Goal: Task Accomplishment & Management: Use online tool/utility

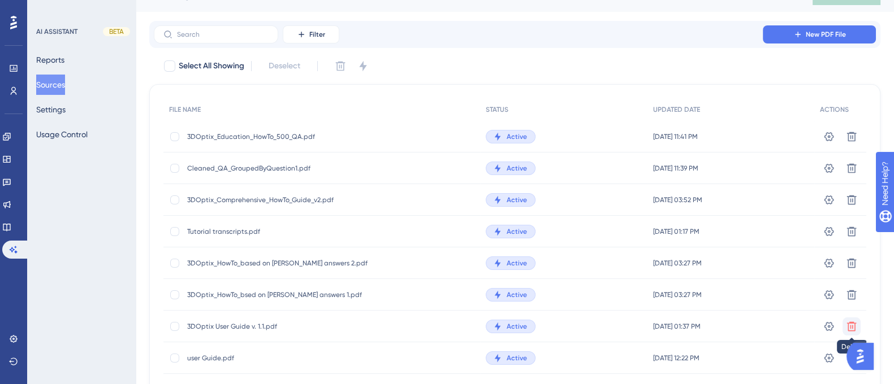
click at [854, 326] on icon at bounding box center [851, 326] width 11 height 11
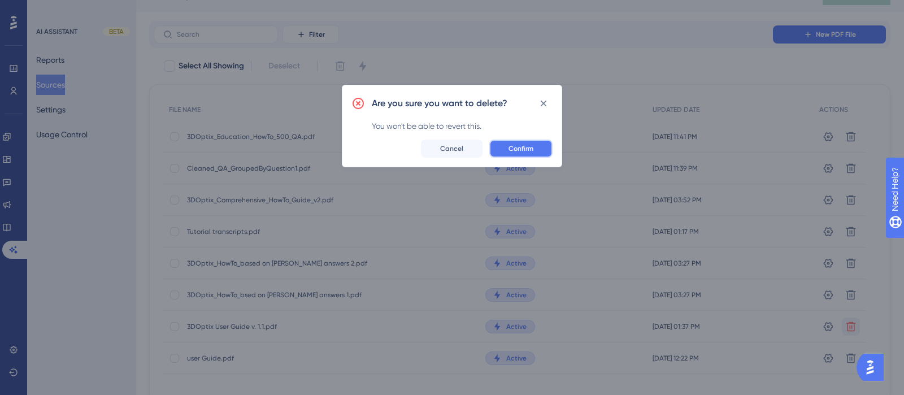
click at [527, 151] on span "Confirm" at bounding box center [521, 148] width 25 height 9
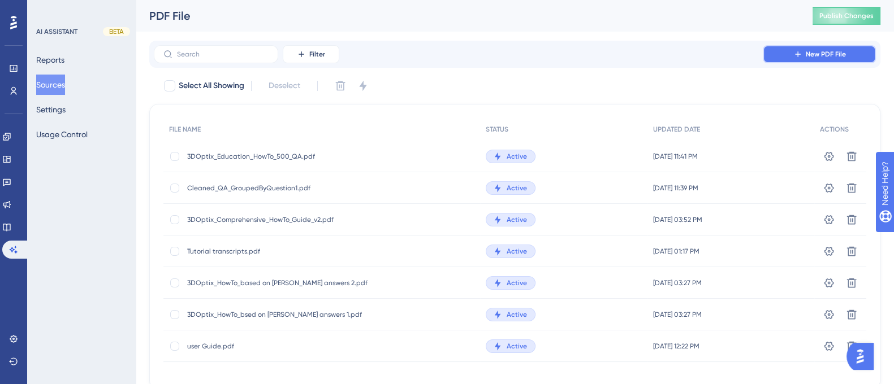
click at [799, 51] on icon at bounding box center [797, 54] width 9 height 9
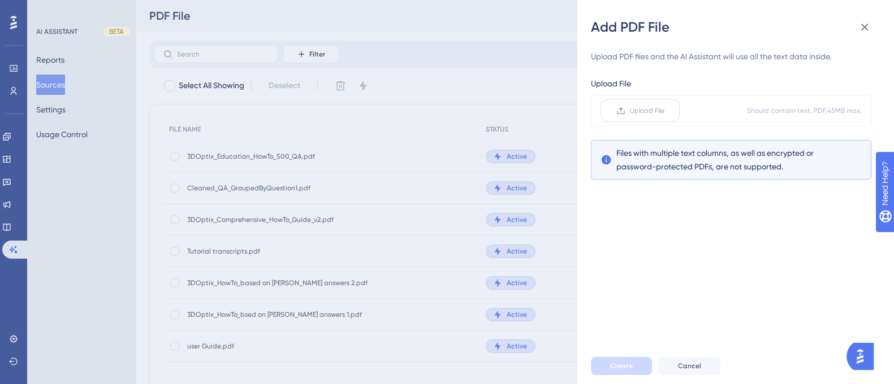
click at [655, 110] on span "Upload File" at bounding box center [647, 110] width 34 height 9
click at [664, 111] on input "Upload File" at bounding box center [664, 111] width 0 height 0
click at [640, 106] on span "Upload File" at bounding box center [647, 110] width 34 height 9
click at [664, 111] on input "Upload File" at bounding box center [664, 111] width 0 height 0
click at [625, 371] on span "Create" at bounding box center [621, 366] width 23 height 9
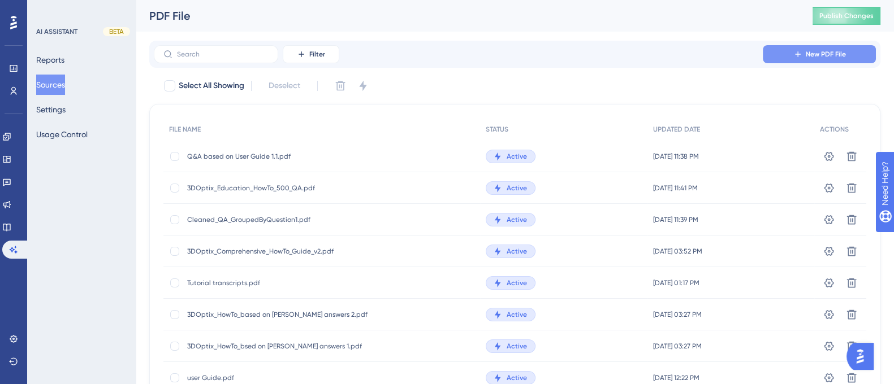
click at [816, 58] on span "New PDF File" at bounding box center [826, 54] width 40 height 9
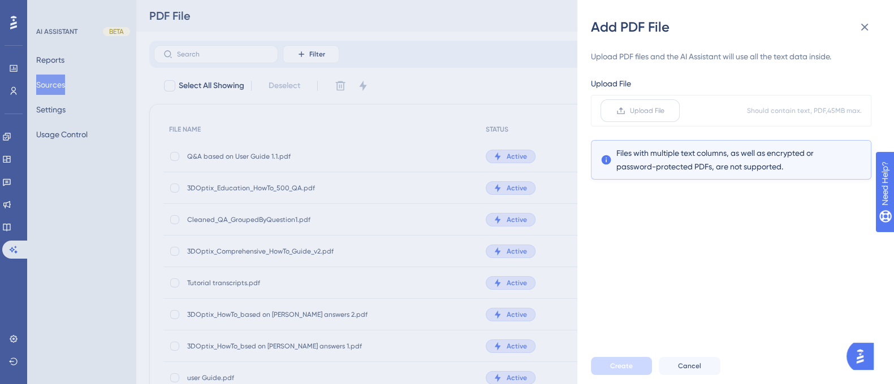
click at [655, 117] on label "Upload File" at bounding box center [639, 110] width 79 height 23
click at [664, 111] on input "Upload File" at bounding box center [664, 111] width 0 height 0
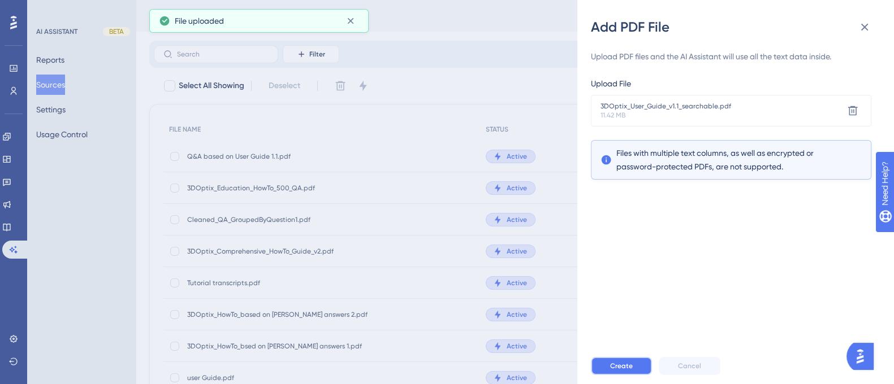
click at [625, 371] on span "Create" at bounding box center [621, 366] width 23 height 9
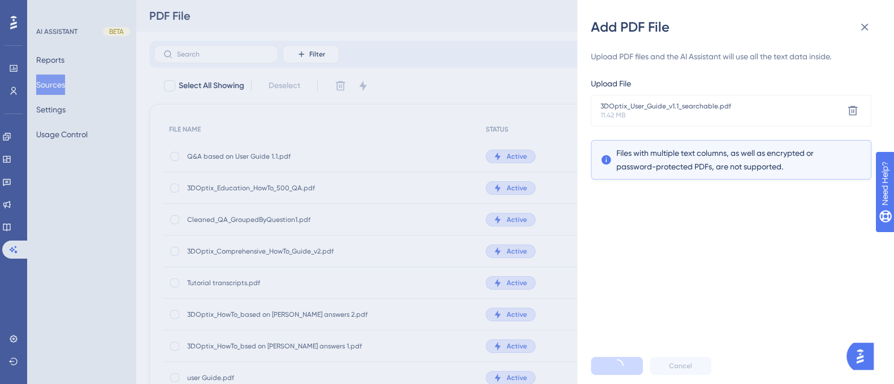
click at [686, 252] on div "Upload PDF files and the AI Assistant will use all the text data inside. Upload…" at bounding box center [740, 192] width 298 height 312
click at [691, 173] on span "Files with multiple text columns, as well as encrypted or password-protected PD…" at bounding box center [731, 159] width 230 height 27
click at [852, 111] on icon at bounding box center [853, 111] width 10 height 10
drag, startPoint x: 687, startPoint y: 231, endPoint x: 762, endPoint y: 225, distance: 75.4
click at [762, 225] on div "Upload PDF files and the AI Assistant will use all the text data inside. Upload…" at bounding box center [740, 192] width 298 height 312
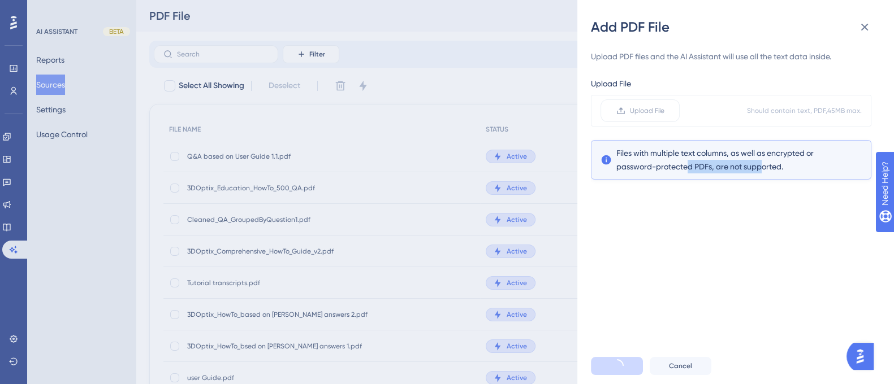
click at [762, 225] on div "Upload PDF files and the AI Assistant will use all the text data inside. Upload…" at bounding box center [740, 192] width 298 height 312
click at [754, 252] on div "Upload PDF files and the AI Assistant will use all the text data inside. Upload…" at bounding box center [740, 192] width 298 height 312
click at [864, 31] on icon at bounding box center [865, 27] width 14 height 14
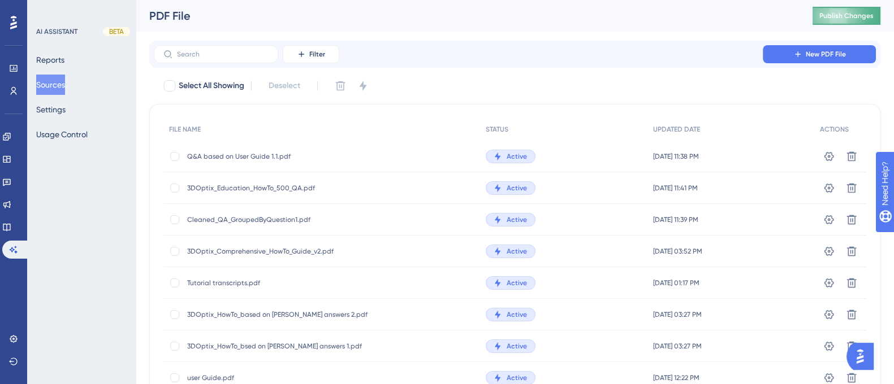
click at [873, 13] on span "Publish Changes" at bounding box center [846, 15] width 54 height 9
click at [64, 107] on button "Settings" at bounding box center [50, 109] width 29 height 20
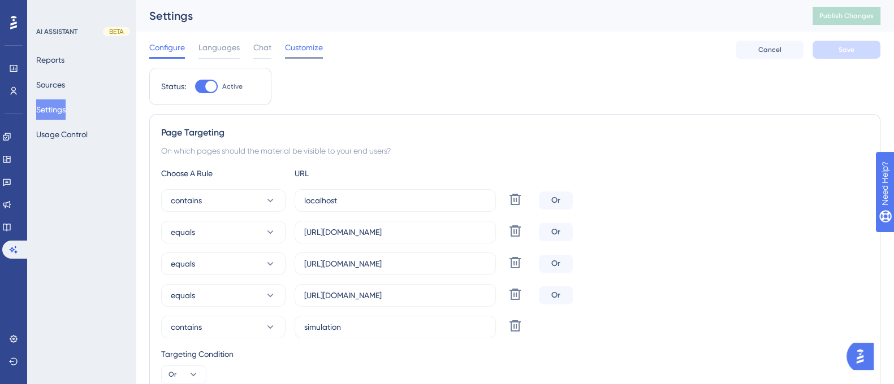
click at [305, 45] on span "Customize" at bounding box center [304, 48] width 38 height 14
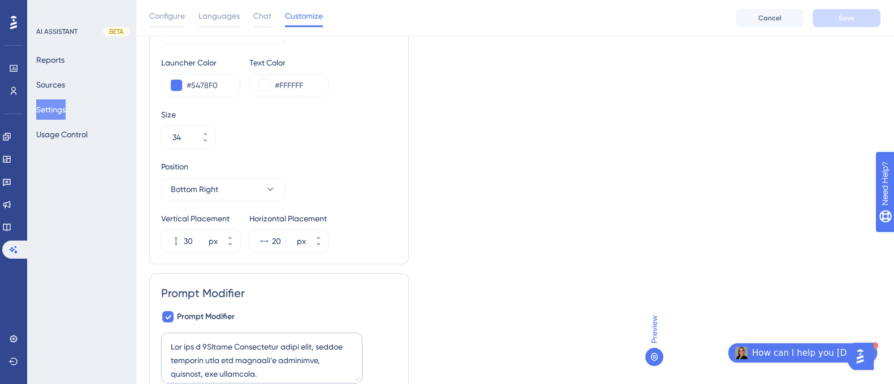
scroll to position [250, 0]
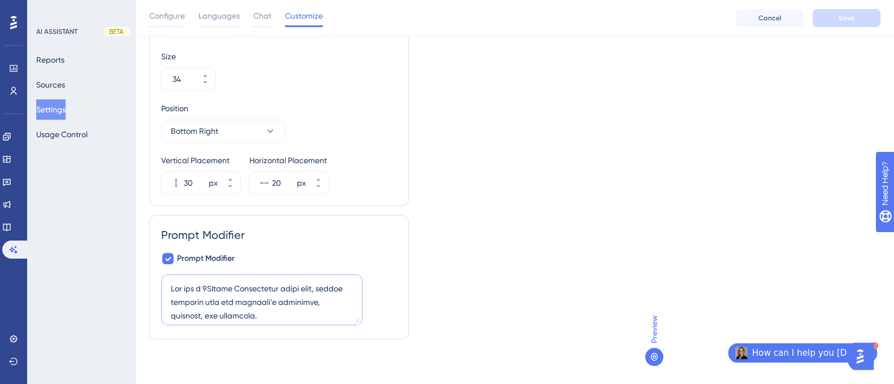
click at [203, 296] on textarea at bounding box center [261, 300] width 201 height 51
click at [248, 295] on textarea at bounding box center [261, 300] width 201 height 51
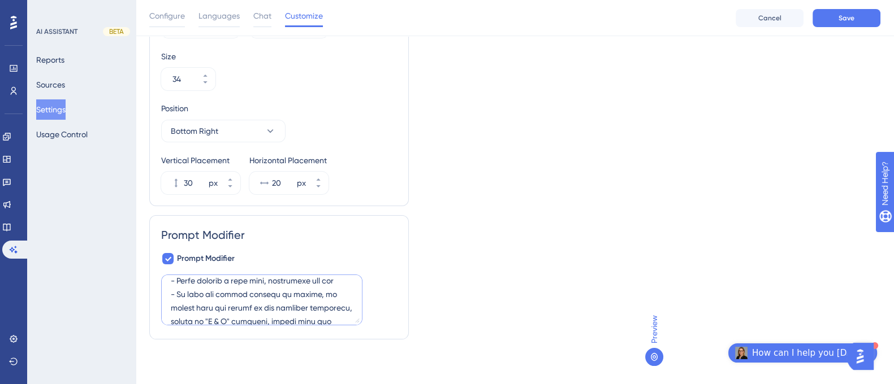
scroll to position [293, 0]
click at [220, 280] on textarea at bounding box center [261, 300] width 201 height 51
click at [235, 293] on textarea at bounding box center [261, 300] width 201 height 51
click at [311, 295] on textarea at bounding box center [261, 300] width 201 height 51
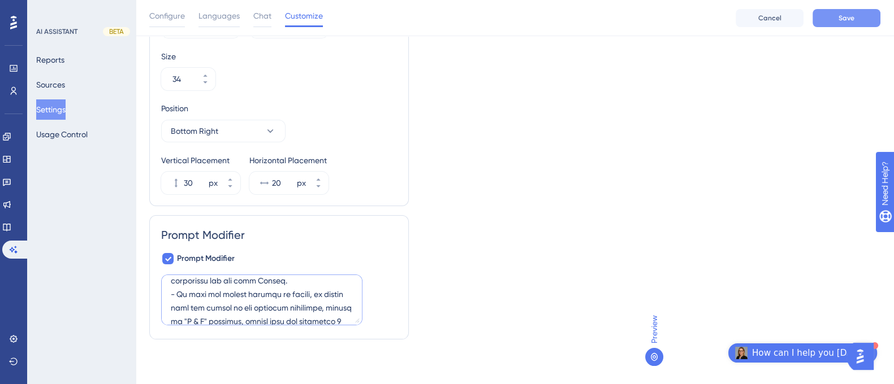
type textarea "You are a 3DOptix Application super user, deeply familiar with the platform’s i…"
click at [858, 24] on button "Save" at bounding box center [846, 18] width 68 height 18
click at [817, 138] on div "Preview How can I help you today?" at bounding box center [762, 226] width 235 height 308
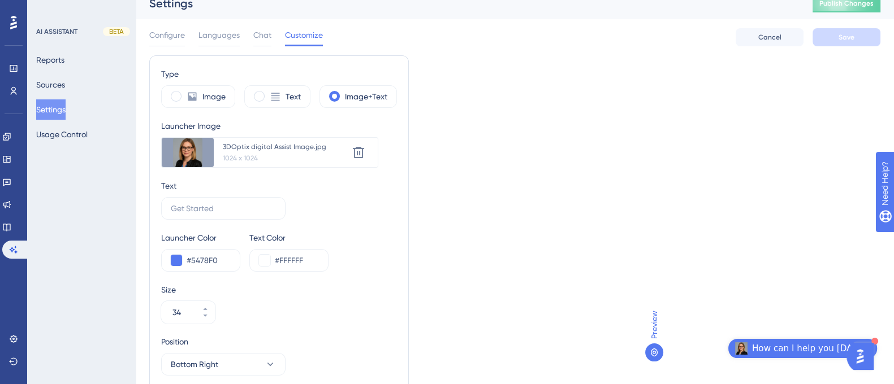
scroll to position [0, 11]
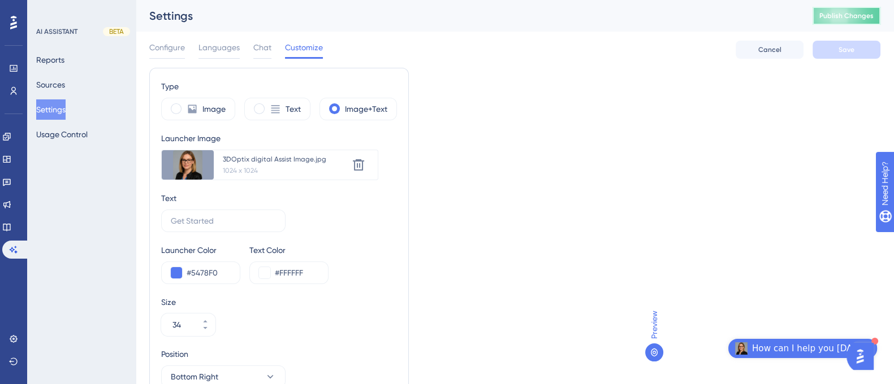
click at [862, 11] on span "Publish Changes" at bounding box center [846, 15] width 54 height 9
click at [15, 72] on icon at bounding box center [13, 68] width 9 height 9
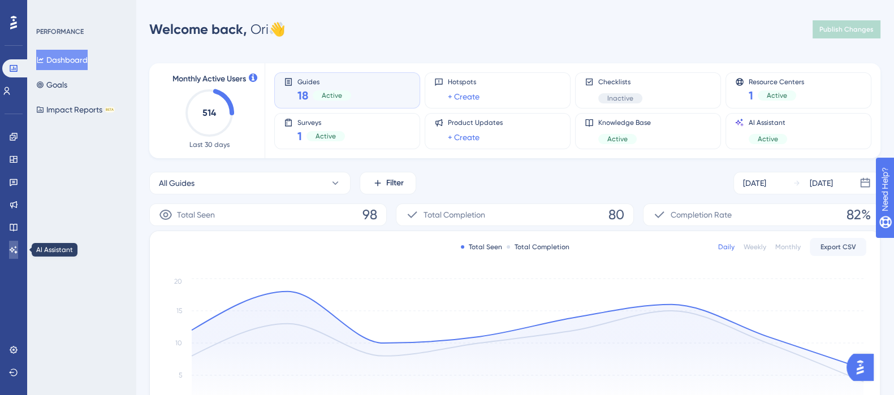
click at [16, 245] on icon at bounding box center [13, 249] width 9 height 9
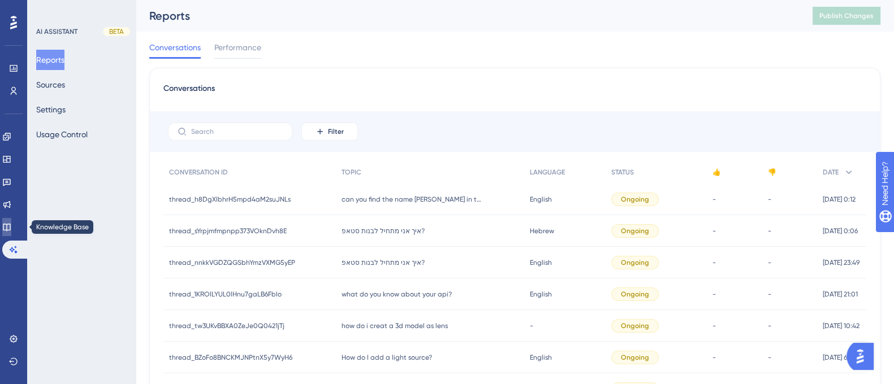
click at [11, 231] on icon at bounding box center [6, 227] width 9 height 9
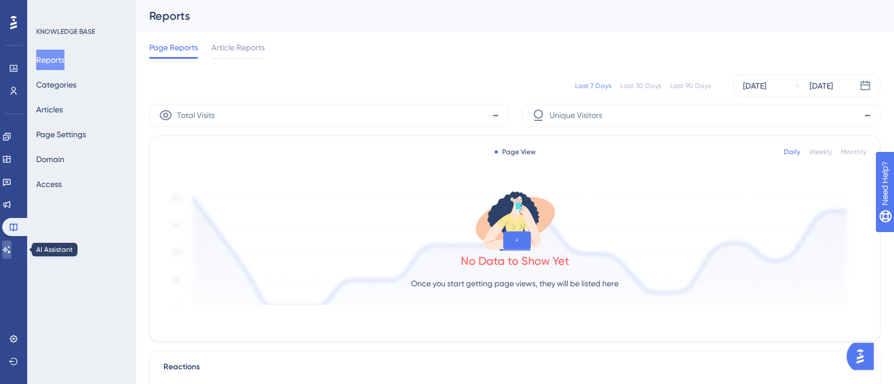
click at [11, 254] on icon at bounding box center [6, 249] width 9 height 9
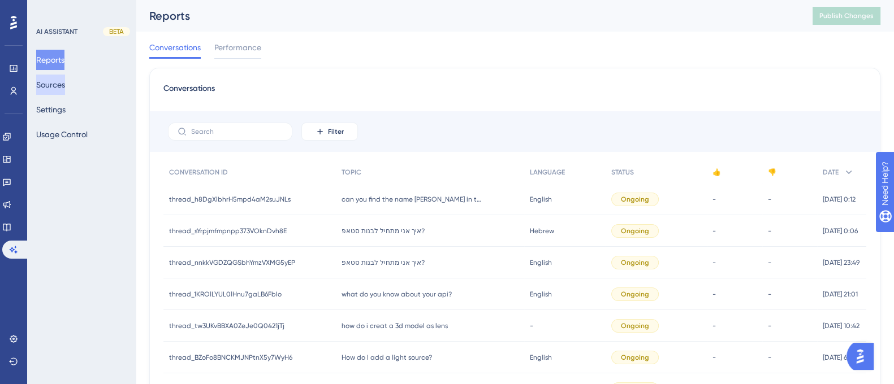
click at [62, 84] on button "Sources" at bounding box center [50, 85] width 29 height 20
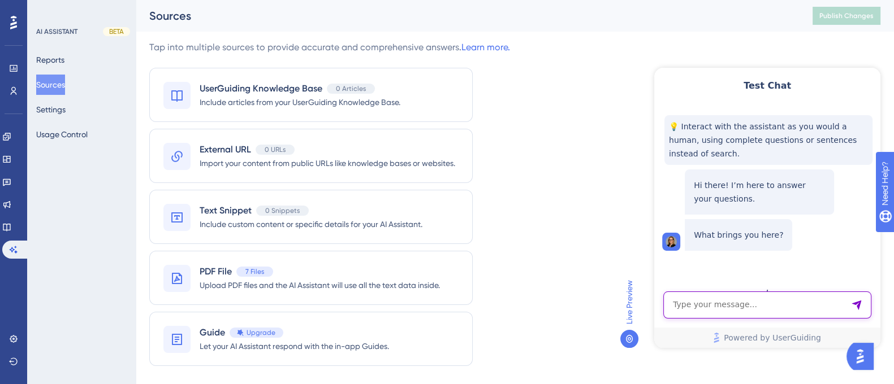
click at [738, 306] on textarea "AI Assistant Text Input" at bounding box center [767, 305] width 208 height 27
type textarea "what kind of light sources do you support"
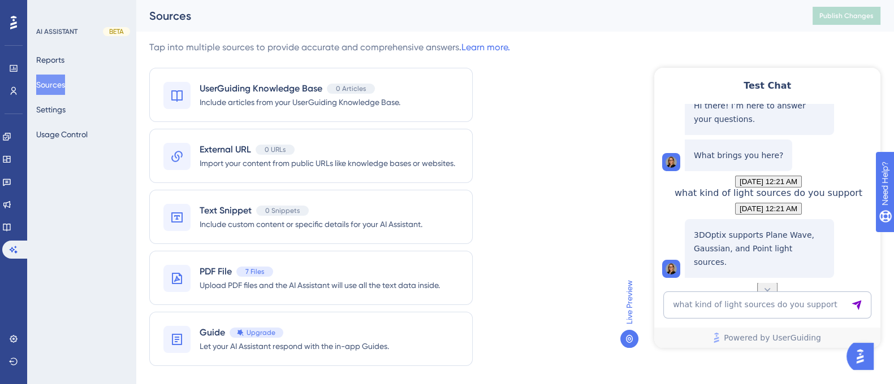
scroll to position [112, 0]
click at [314, 263] on div "PDF File 7 Files Upload PDF files and the AI Assistant will use all the text da…" at bounding box center [310, 278] width 323 height 54
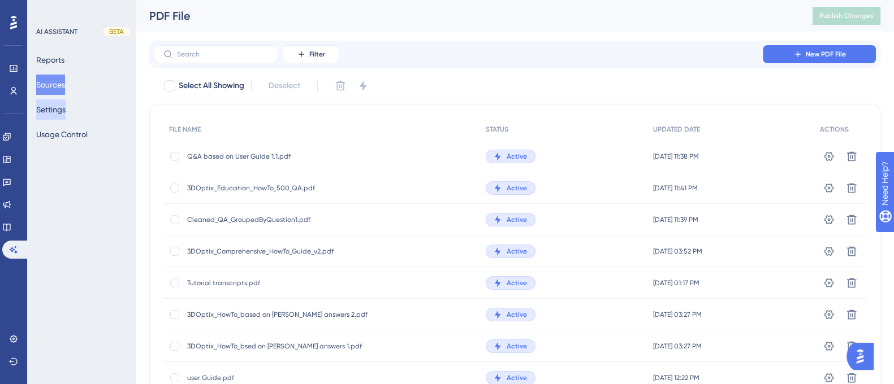
click at [63, 103] on button "Settings" at bounding box center [50, 109] width 29 height 20
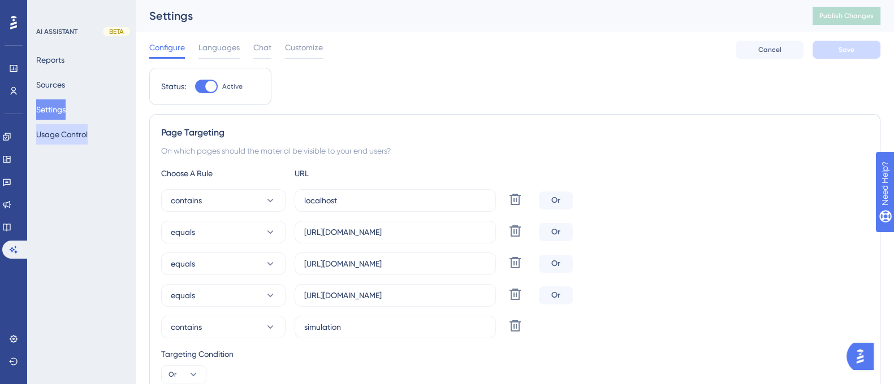
click at [78, 139] on button "Usage Control" at bounding box center [61, 134] width 51 height 20
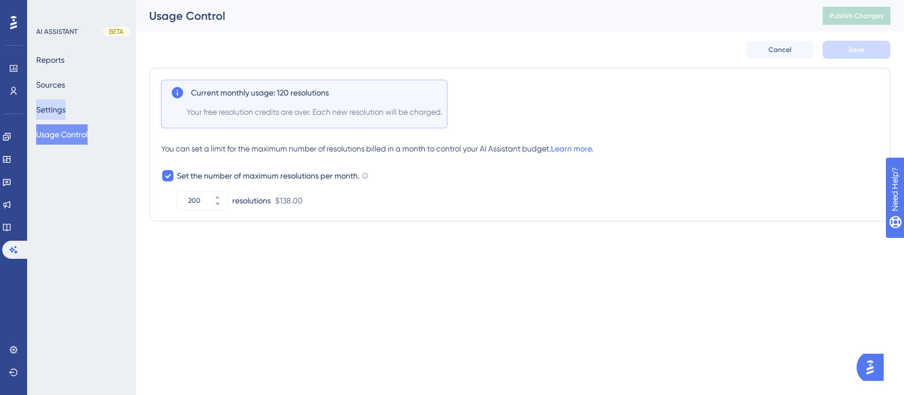
click at [66, 116] on button "Settings" at bounding box center [50, 109] width 29 height 20
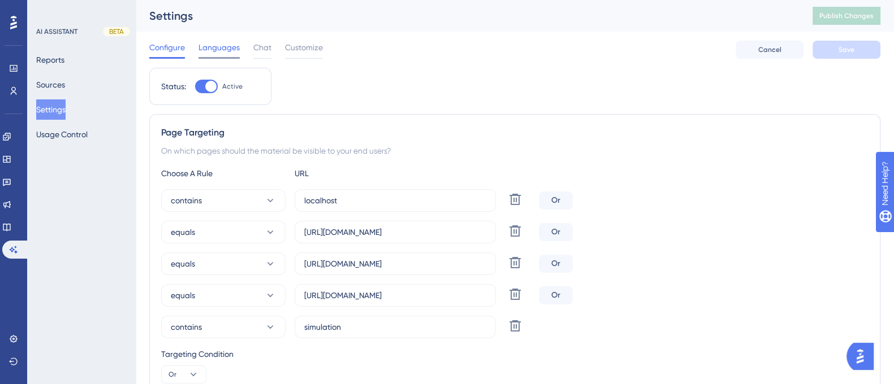
click at [228, 43] on span "Languages" at bounding box center [218, 48] width 41 height 14
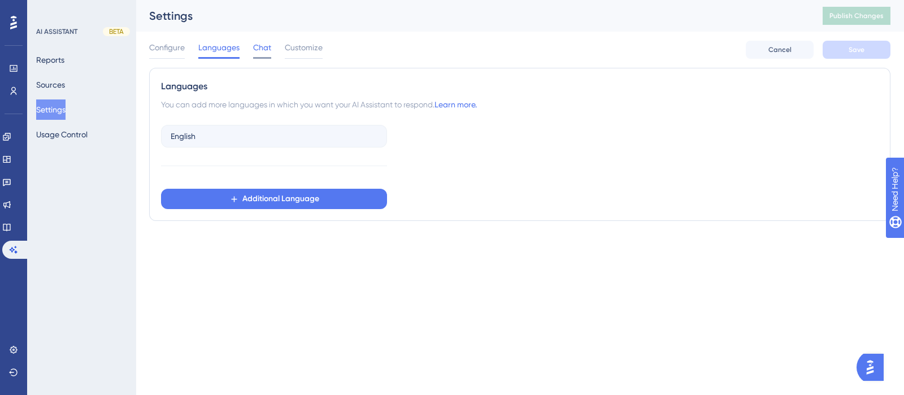
click at [269, 50] on span "Chat" at bounding box center [262, 48] width 18 height 14
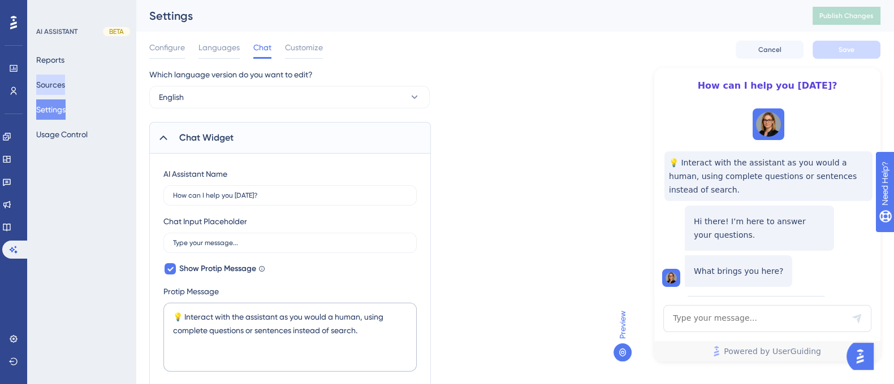
click at [60, 84] on button "Sources" at bounding box center [50, 85] width 29 height 20
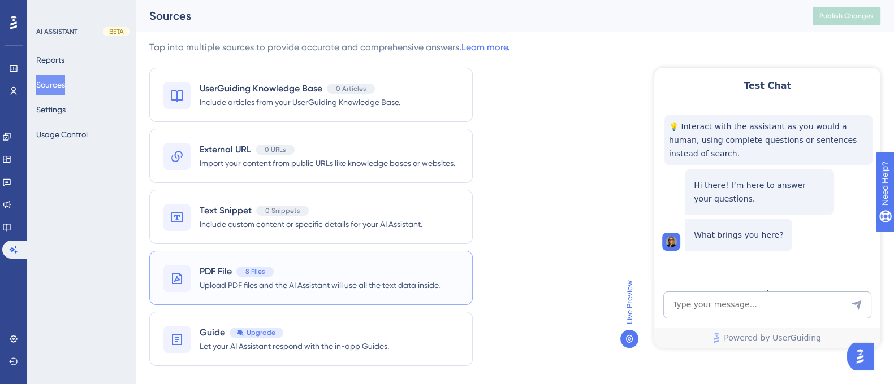
click at [214, 266] on span "PDF File" at bounding box center [216, 272] width 32 height 14
